Goal: Find specific page/section: Find specific page/section

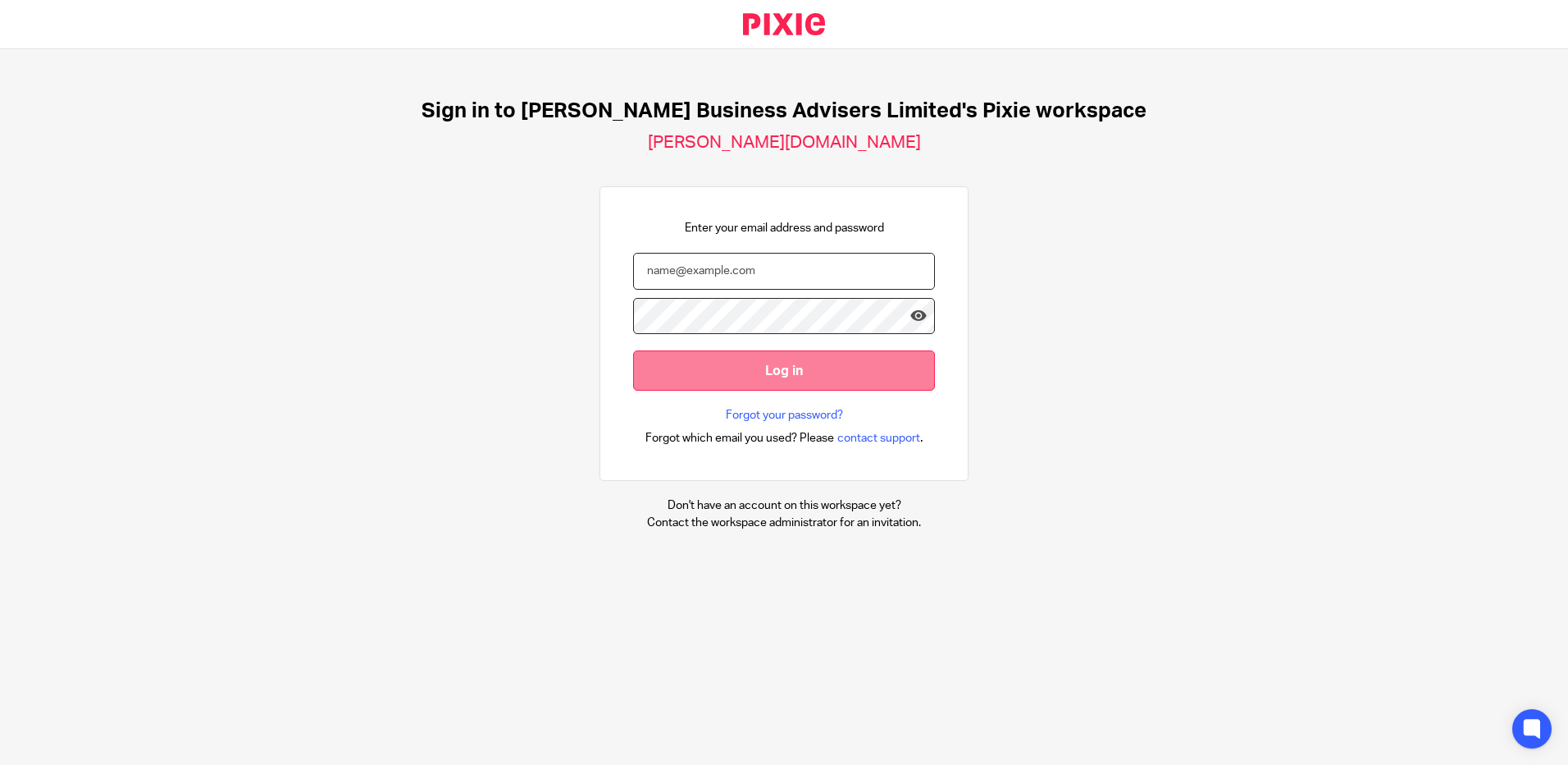
type input "rachel@bicknells.net"
click at [752, 371] on input "Log in" at bounding box center [784, 370] width 302 height 40
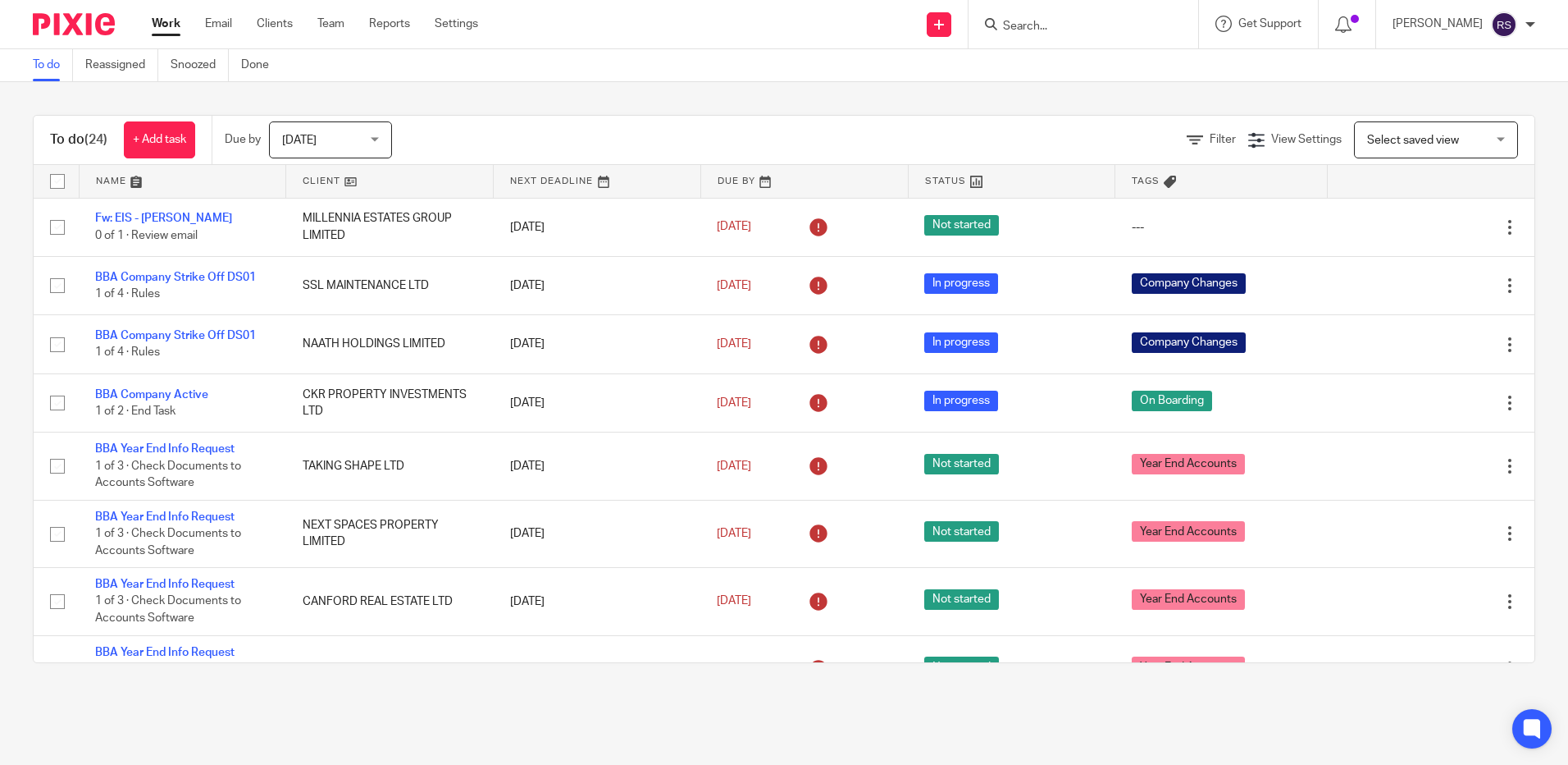
click at [1066, 24] on input "Search" at bounding box center [1075, 26] width 147 height 15
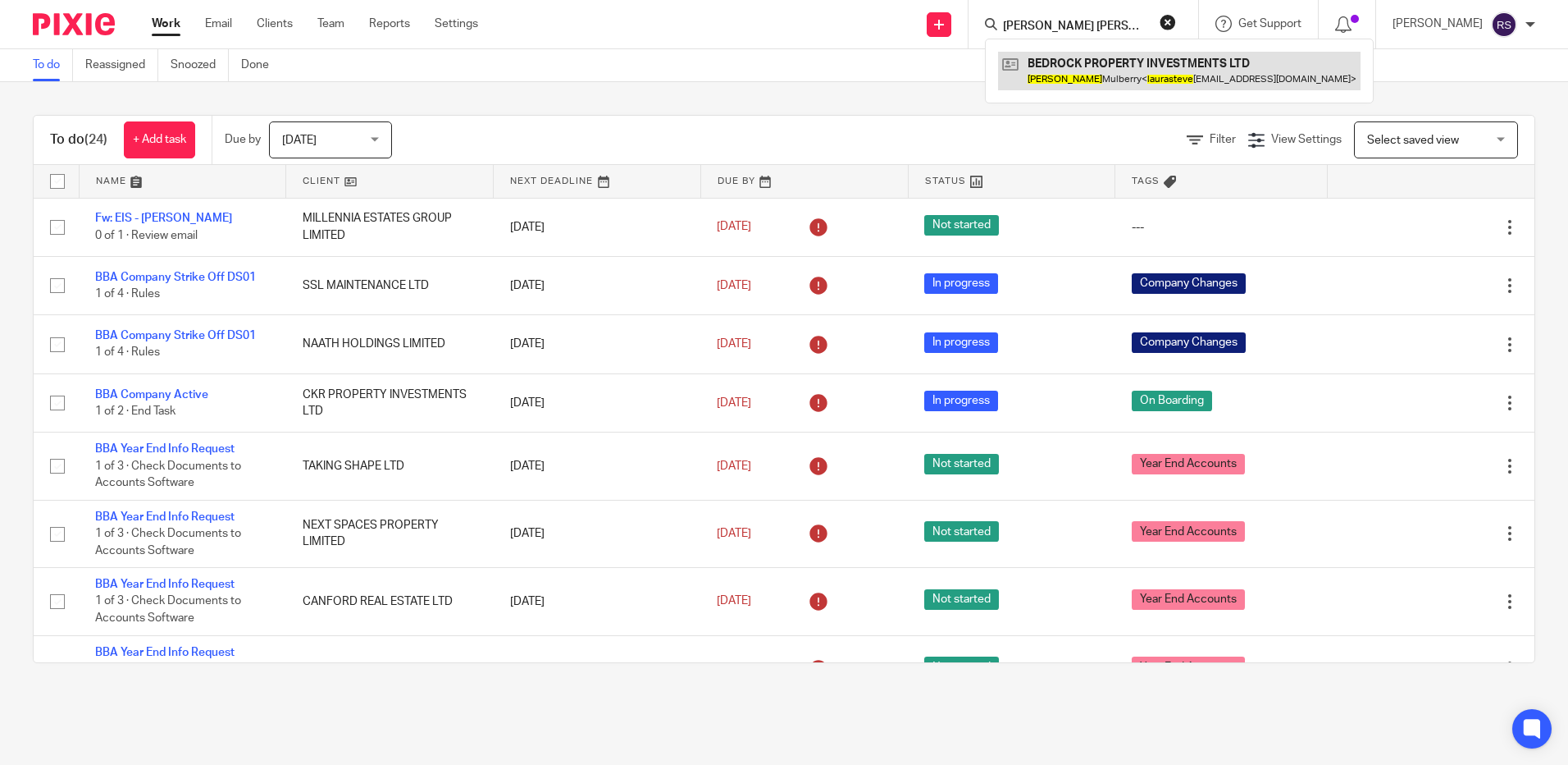
type input "[PERSON_NAME] [PERSON_NAME]"
click at [1127, 65] on link at bounding box center [1179, 70] width 362 height 38
